Goal: Book appointment/travel/reservation

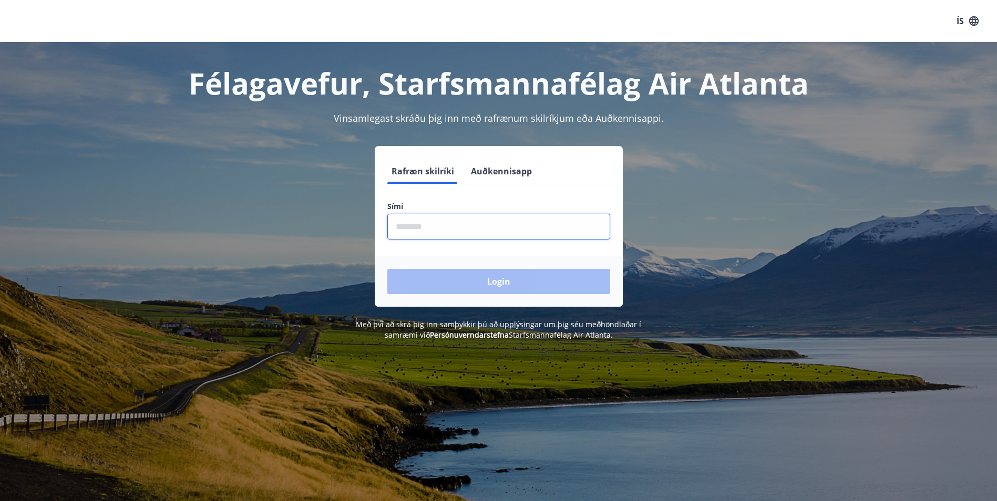
click at [436, 220] on input "phone" at bounding box center [498, 227] width 223 height 26
type input "*"
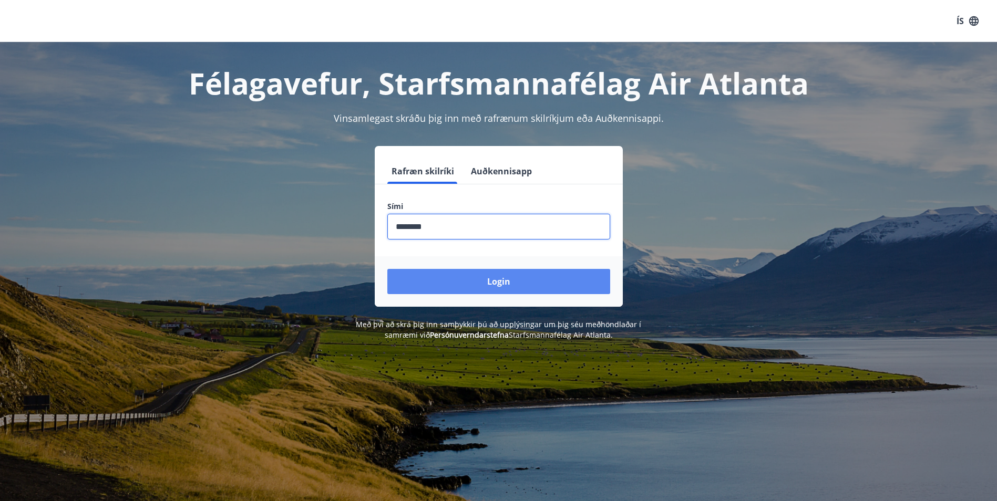
type input "********"
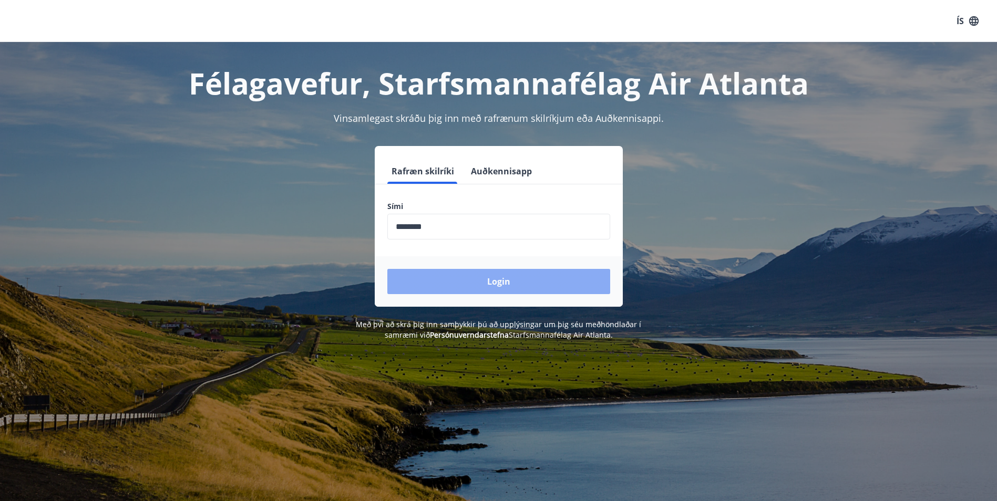
click at [498, 283] on button "Login" at bounding box center [498, 281] width 223 height 25
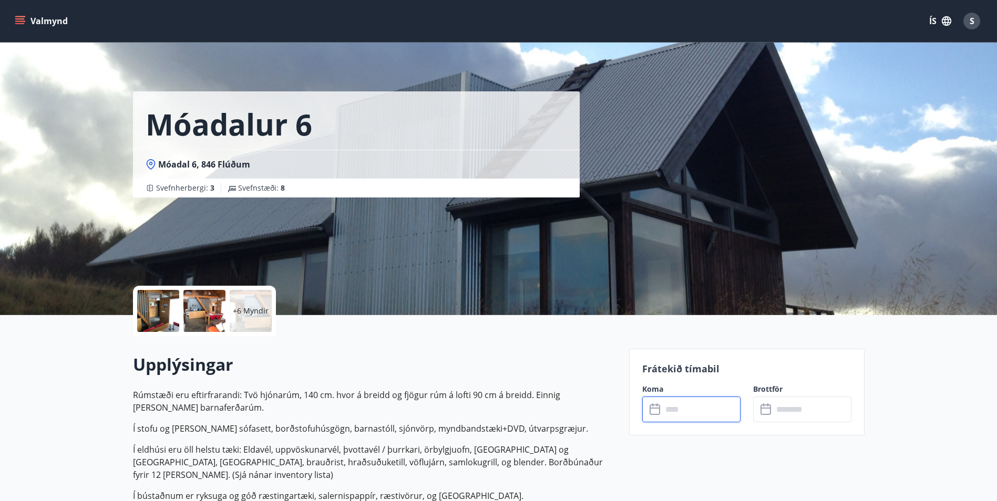
click at [711, 401] on input "text" at bounding box center [701, 410] width 78 height 26
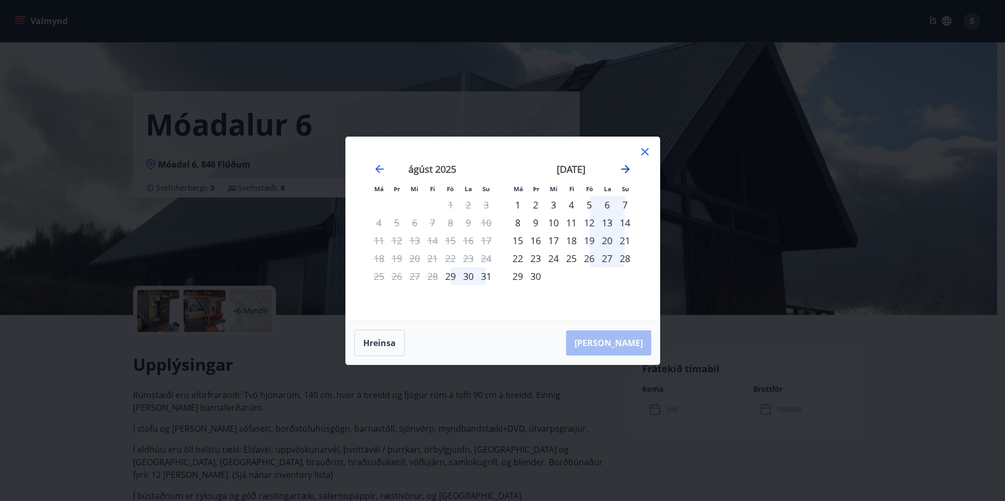
click at [624, 168] on icon "Move forward to switch to the next month." at bounding box center [625, 169] width 13 height 13
click at [591, 221] on div "10" at bounding box center [589, 223] width 18 height 18
click at [626, 222] on div "12" at bounding box center [625, 223] width 18 height 18
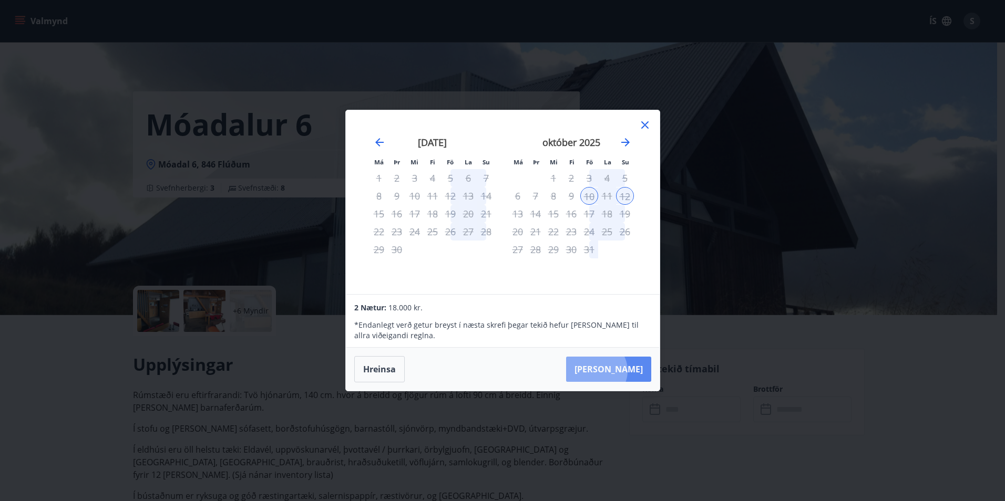
click at [628, 371] on button "[PERSON_NAME]" at bounding box center [608, 369] width 85 height 25
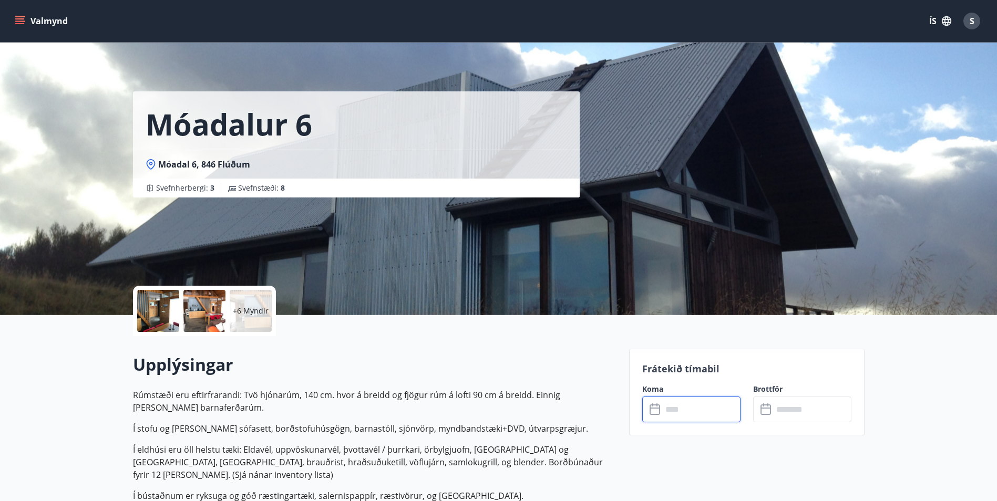
type input "******"
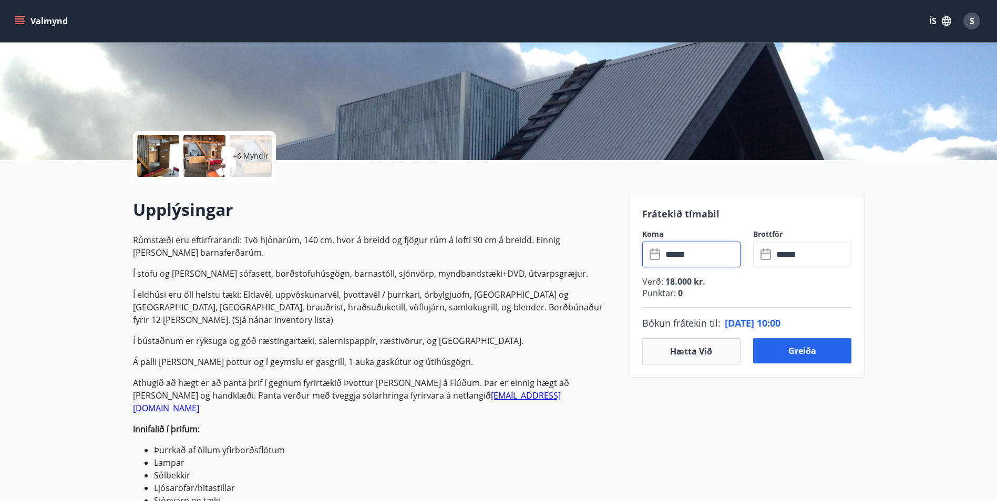
scroll to position [158, 0]
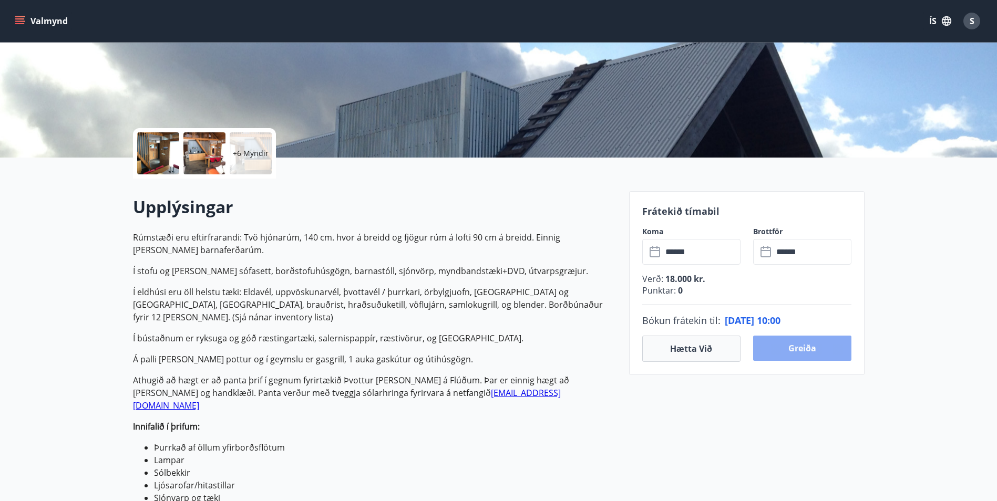
click at [792, 350] on button "Greiða" at bounding box center [802, 348] width 98 height 25
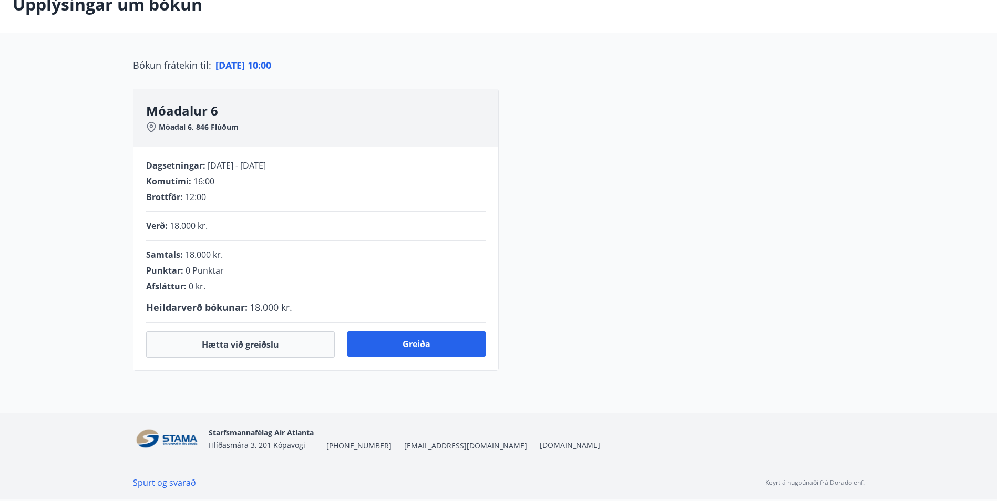
scroll to position [158, 0]
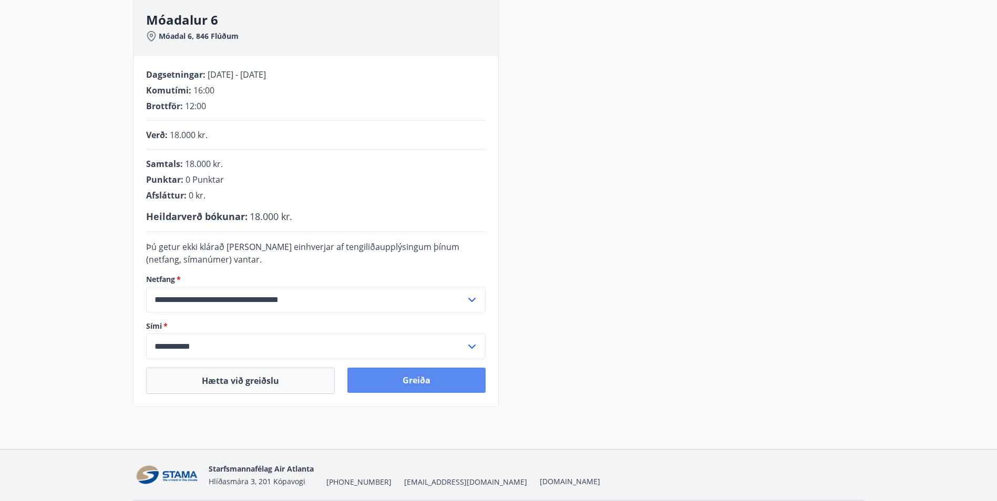
click at [390, 375] on button "Greiða" at bounding box center [416, 380] width 138 height 25
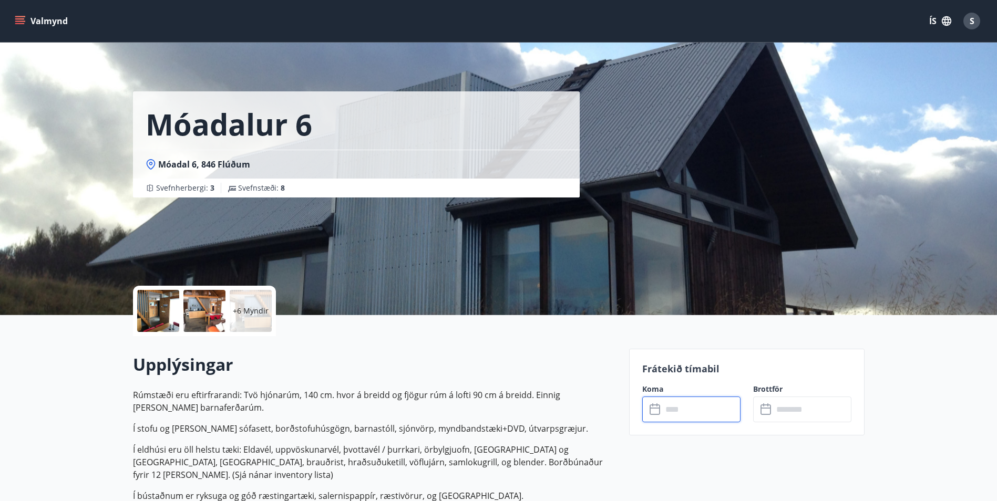
click at [712, 408] on input "text" at bounding box center [701, 410] width 78 height 26
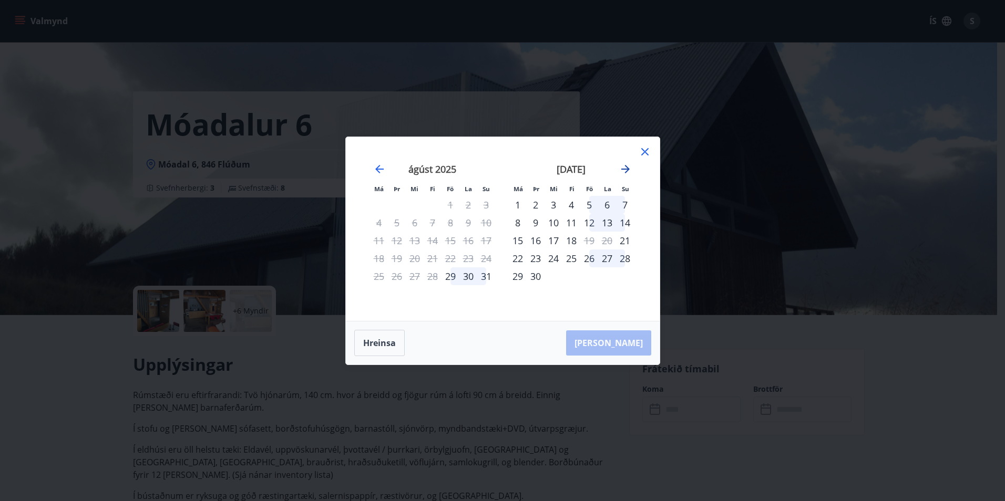
click at [623, 171] on icon "Move forward to switch to the next month." at bounding box center [625, 169] width 13 height 13
click at [588, 258] on div "21" at bounding box center [589, 259] width 18 height 18
click at [626, 258] on div "23" at bounding box center [625, 259] width 18 height 18
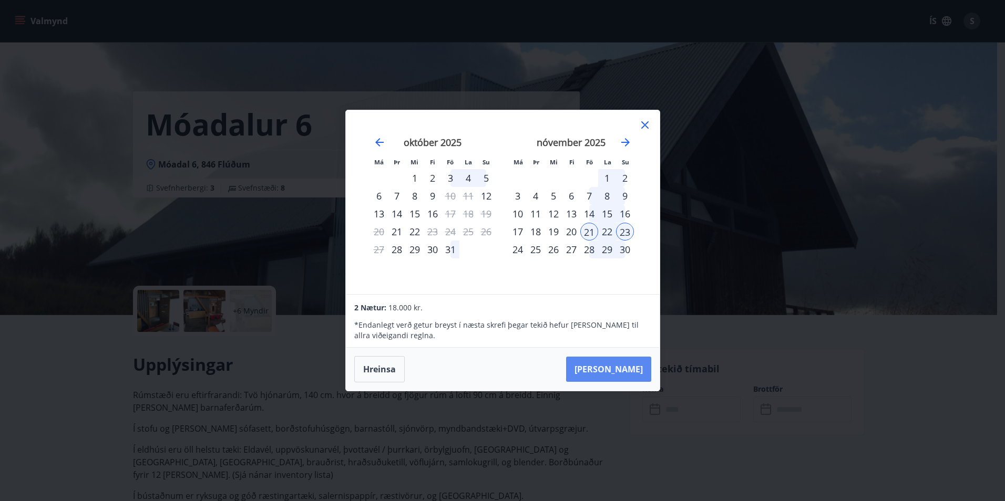
click at [624, 367] on button "Taka Frá" at bounding box center [608, 369] width 85 height 25
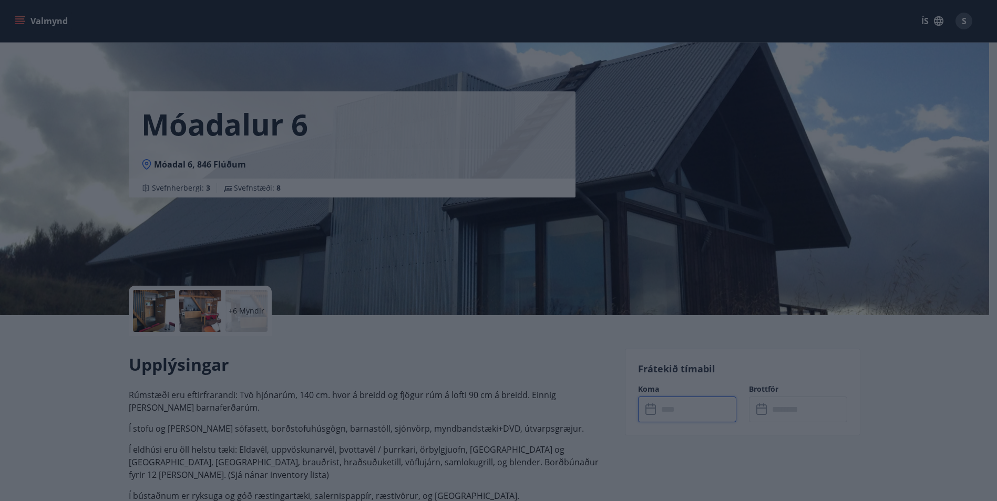
type input "******"
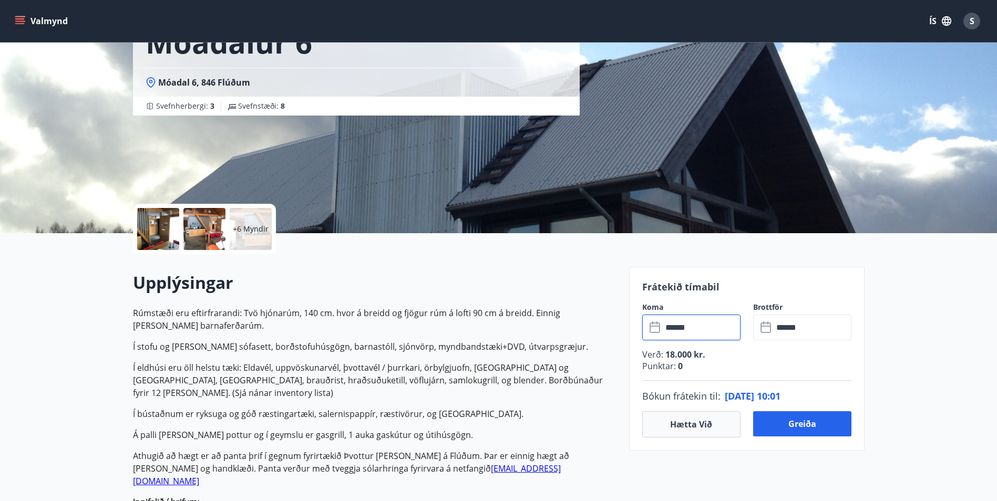
scroll to position [105, 0]
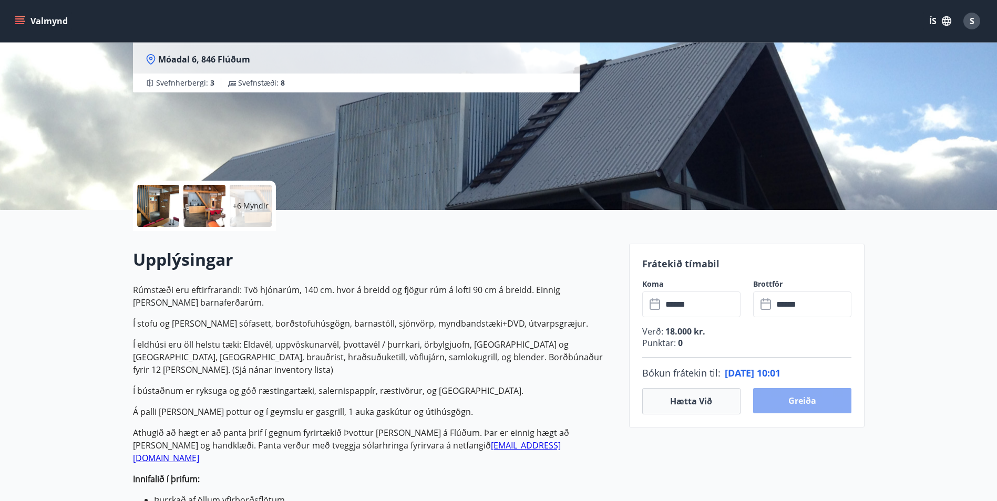
click at [781, 398] on button "Greiða" at bounding box center [802, 400] width 98 height 25
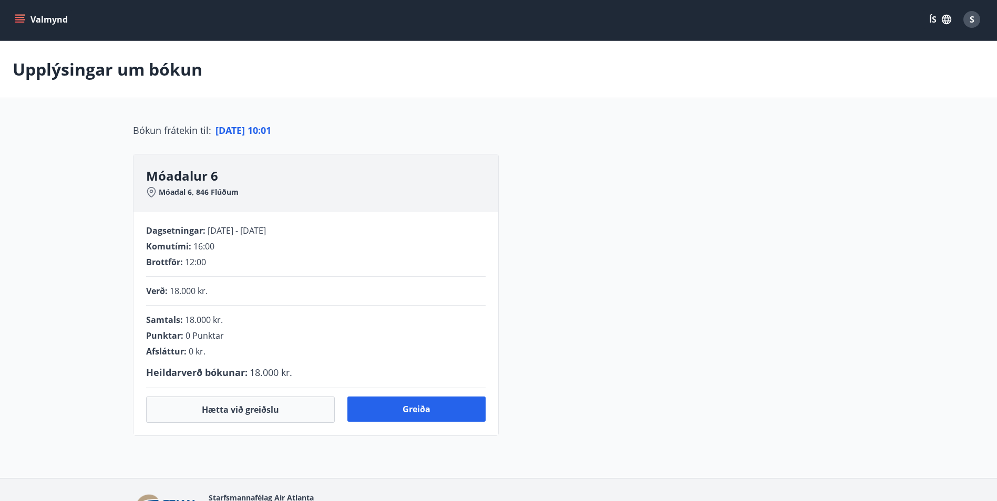
scroll to position [105, 0]
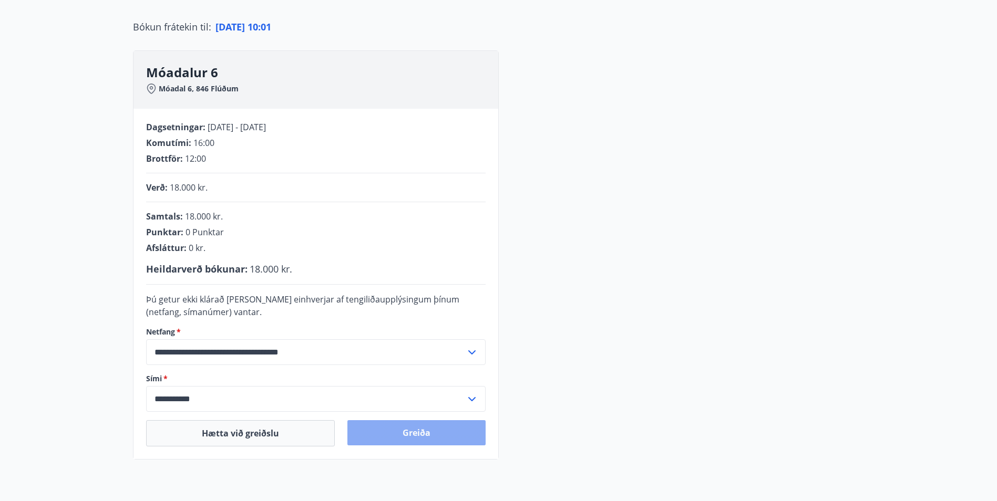
click at [426, 433] on button "Greiða" at bounding box center [416, 433] width 138 height 25
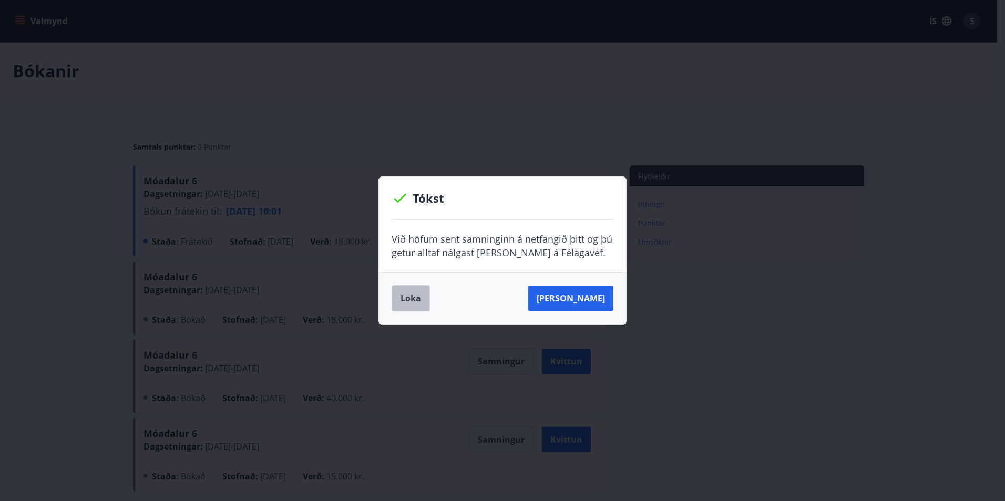
click at [422, 301] on button "Loka" at bounding box center [411, 298] width 38 height 26
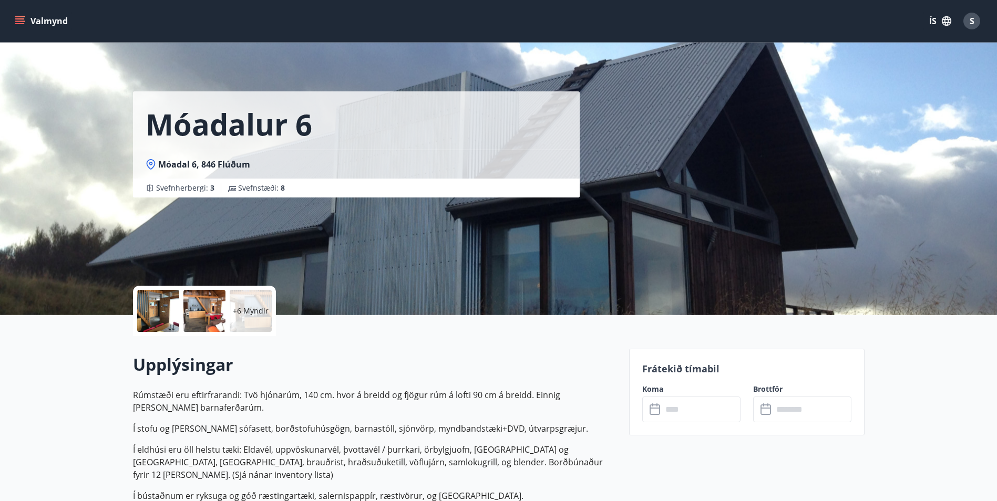
click at [711, 408] on input "text" at bounding box center [701, 410] width 78 height 26
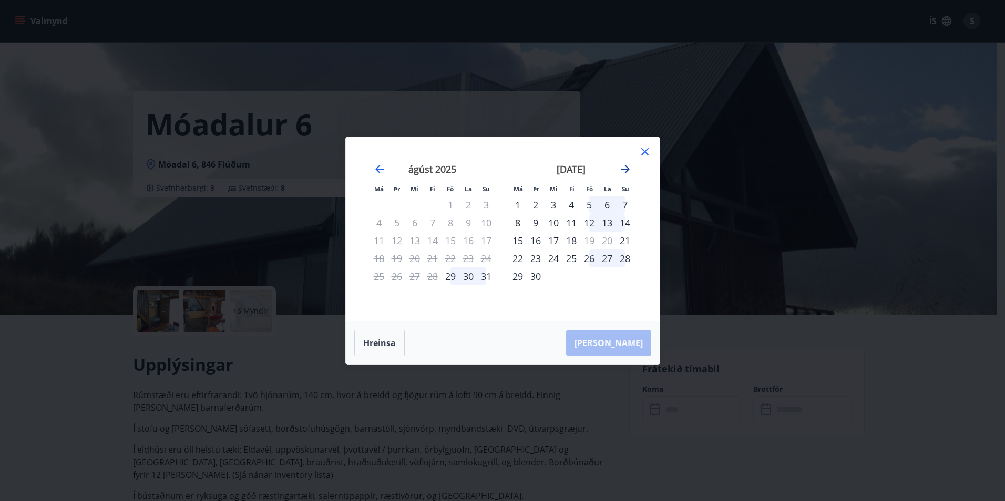
click at [626, 169] on icon "Move forward to switch to the next month." at bounding box center [625, 169] width 8 height 8
click at [644, 152] on icon at bounding box center [645, 152] width 2 height 2
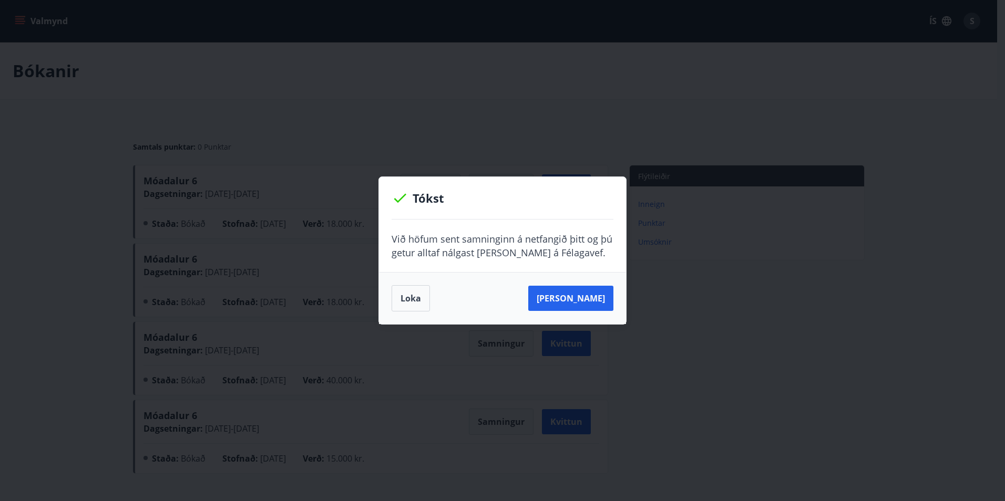
drag, startPoint x: 416, startPoint y: 301, endPoint x: 466, endPoint y: 293, distance: 51.1
click at [416, 300] on button "Loka" at bounding box center [411, 298] width 38 height 26
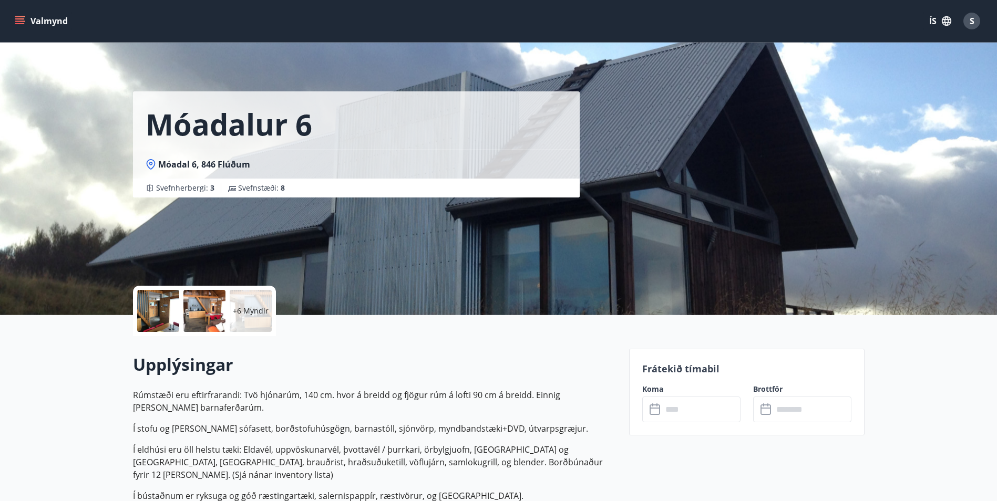
click at [717, 408] on input "text" at bounding box center [701, 410] width 78 height 26
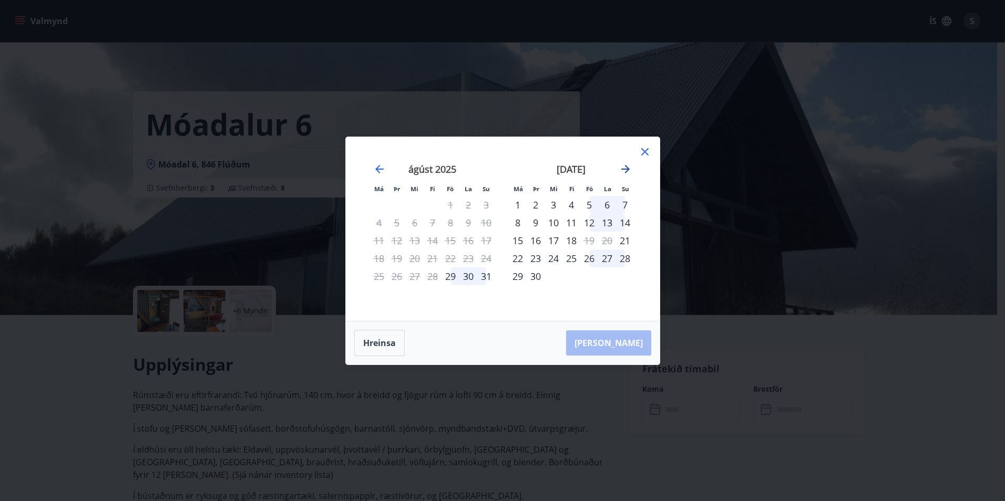
click at [622, 169] on icon "Move forward to switch to the next month." at bounding box center [625, 169] width 8 height 8
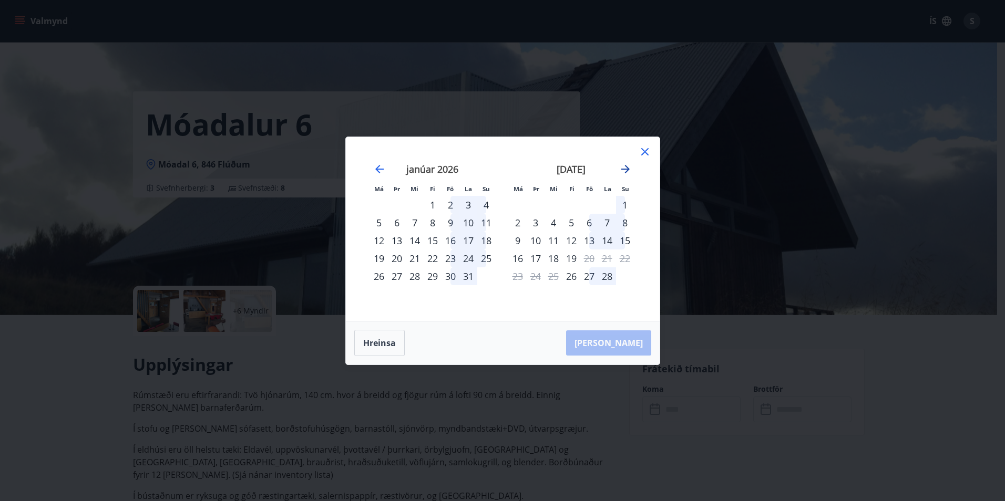
click at [622, 169] on icon "Move forward to switch to the next month." at bounding box center [625, 169] width 8 height 8
click at [644, 152] on icon at bounding box center [644, 151] width 7 height 7
